Goal: Transaction & Acquisition: Subscribe to service/newsletter

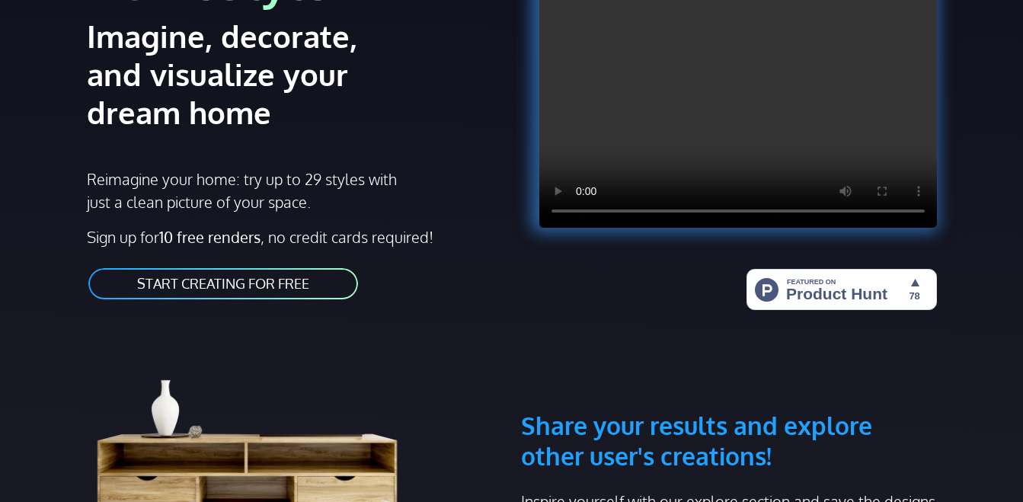
scroll to position [213, 0]
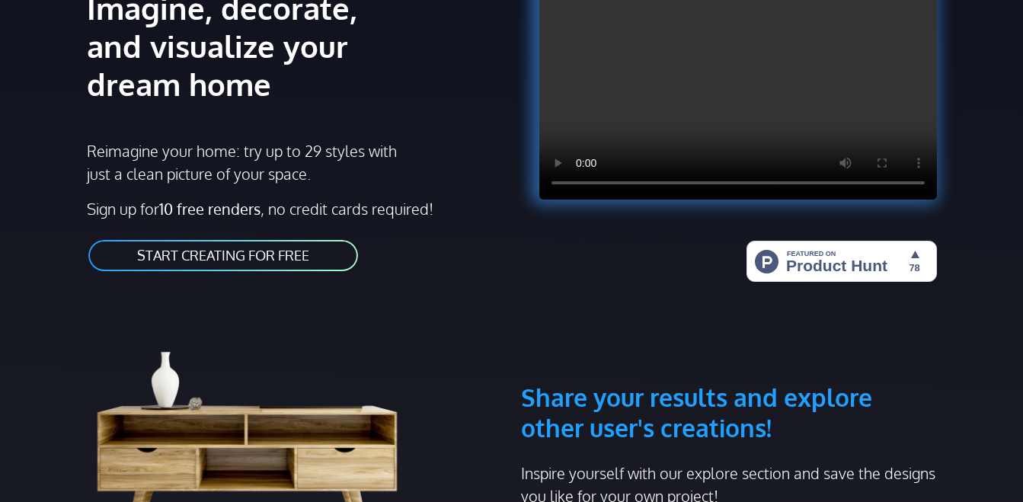
click at [229, 236] on div "HomeStyler AI Imagine, decorate, and visualize your dream home Reimagine your h…" at bounding box center [295, 84] width 434 height 414
click at [233, 251] on link "START CREATING FOR FREE" at bounding box center [223, 255] width 273 height 34
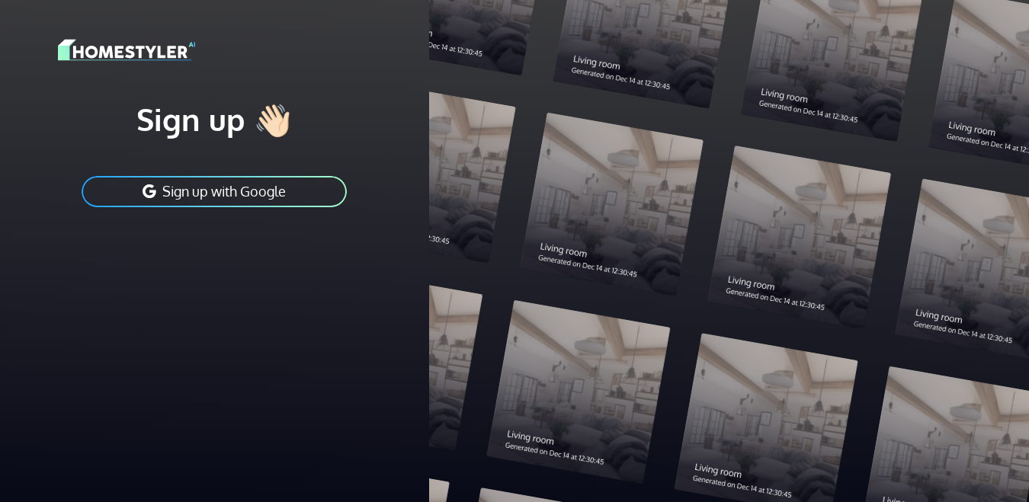
click at [514, 238] on div at bounding box center [729, 251] width 600 height 502
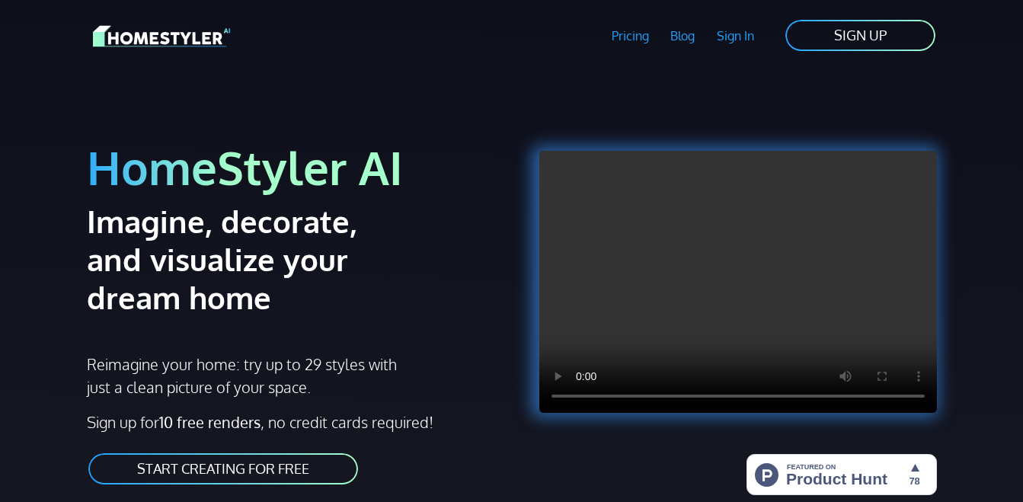
click at [228, 330] on div "HomeStyler AI Imagine, decorate, and visualize your dream home Reimagine your h…" at bounding box center [295, 297] width 434 height 414
click at [220, 349] on div "HomeStyler AI Imagine, decorate, and visualize your dream home Reimagine your h…" at bounding box center [295, 297] width 434 height 414
